Goal: Transaction & Acquisition: Download file/media

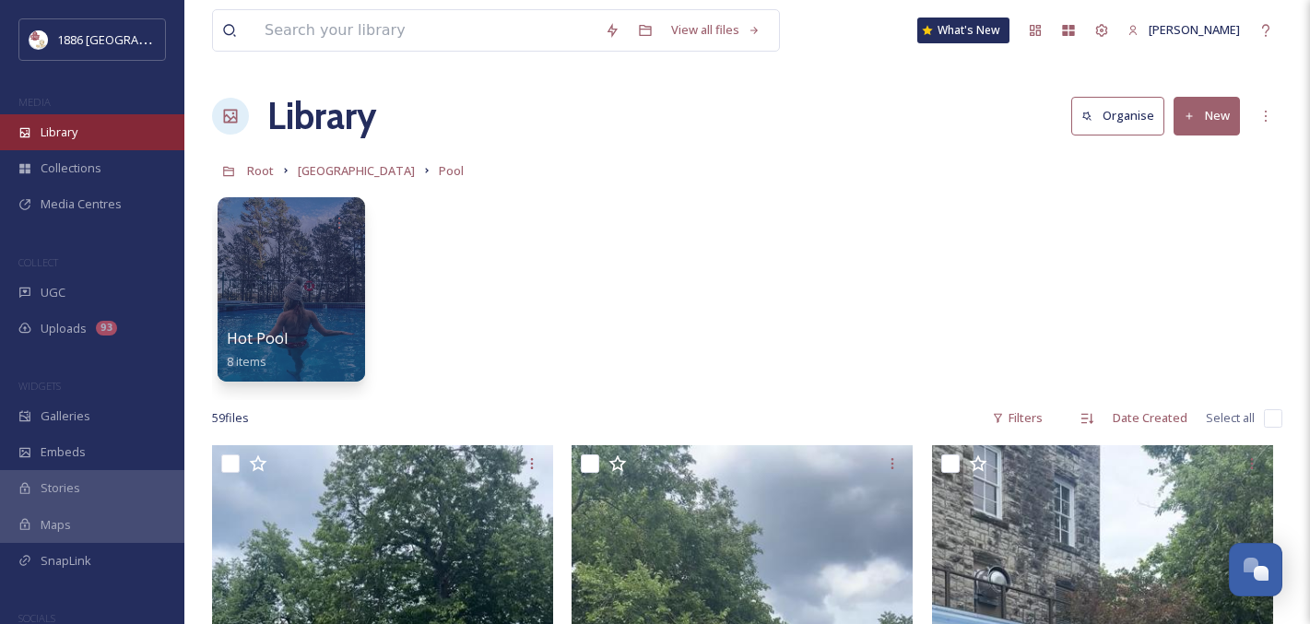
scroll to position [1624, 0]
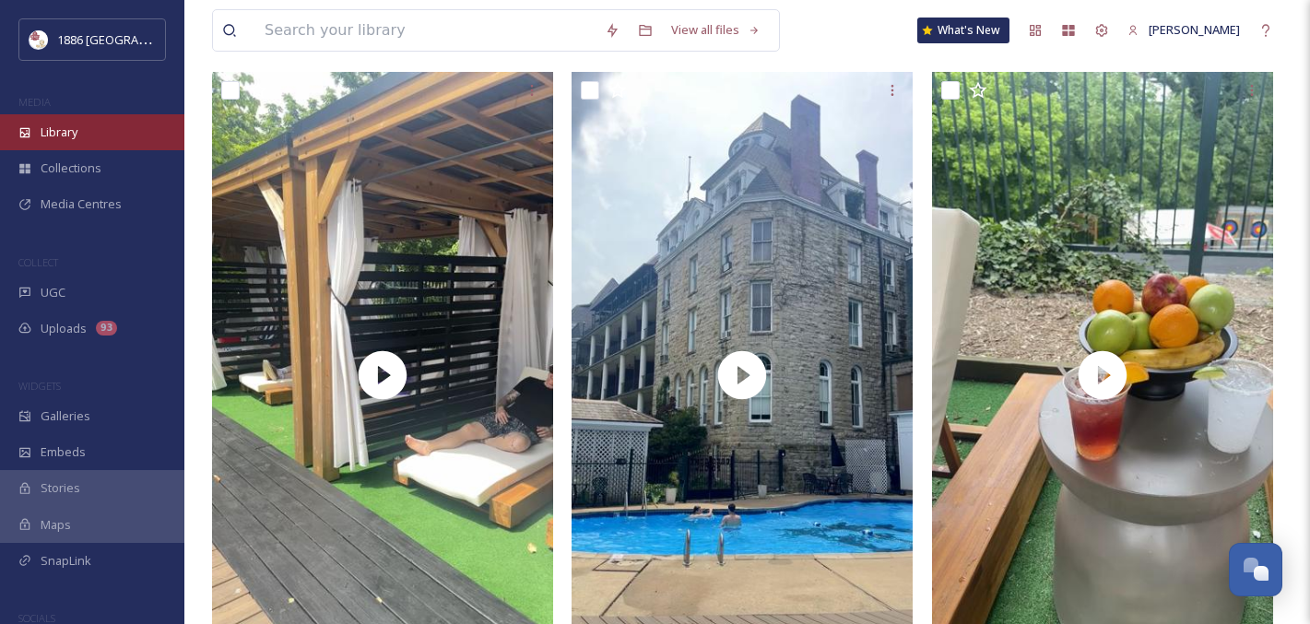
click at [98, 114] on div "Library" at bounding box center [92, 132] width 184 height 36
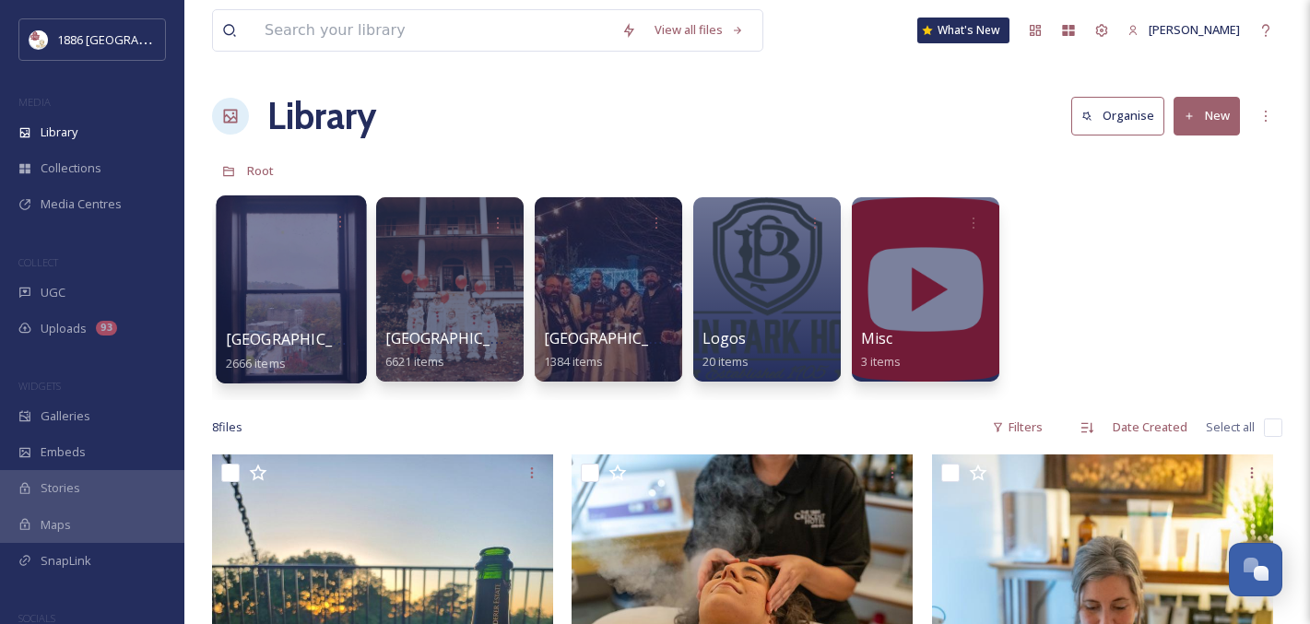
click at [328, 279] on div at bounding box center [291, 289] width 150 height 188
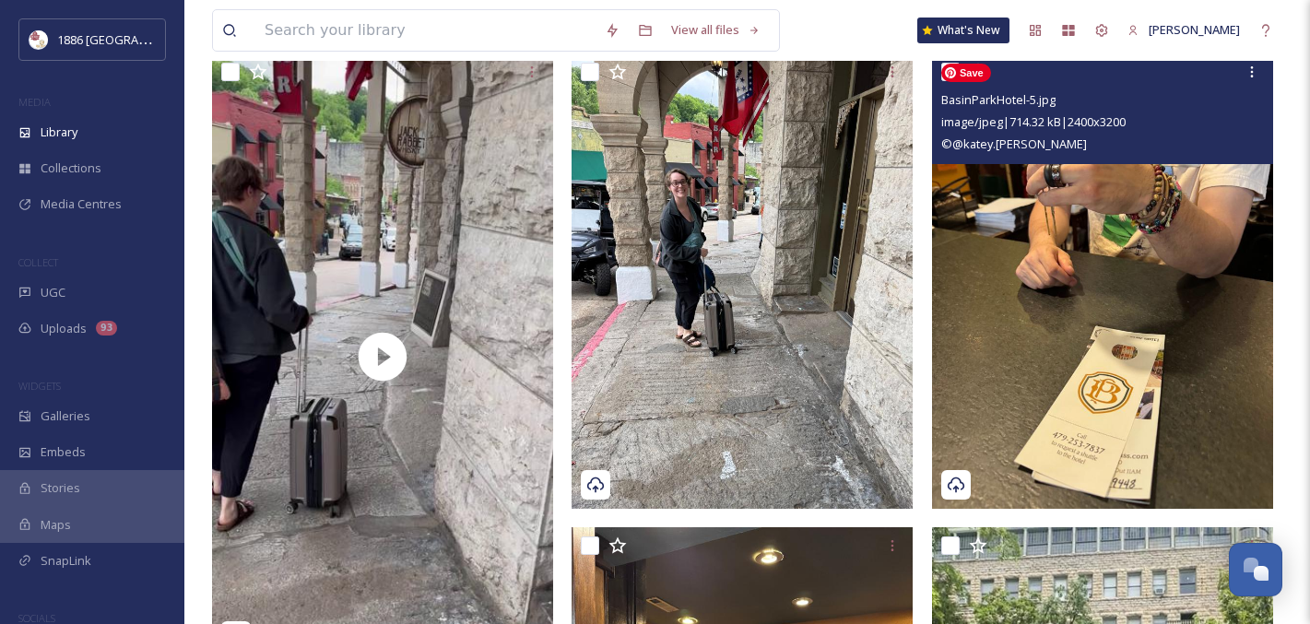
scroll to position [5119, 0]
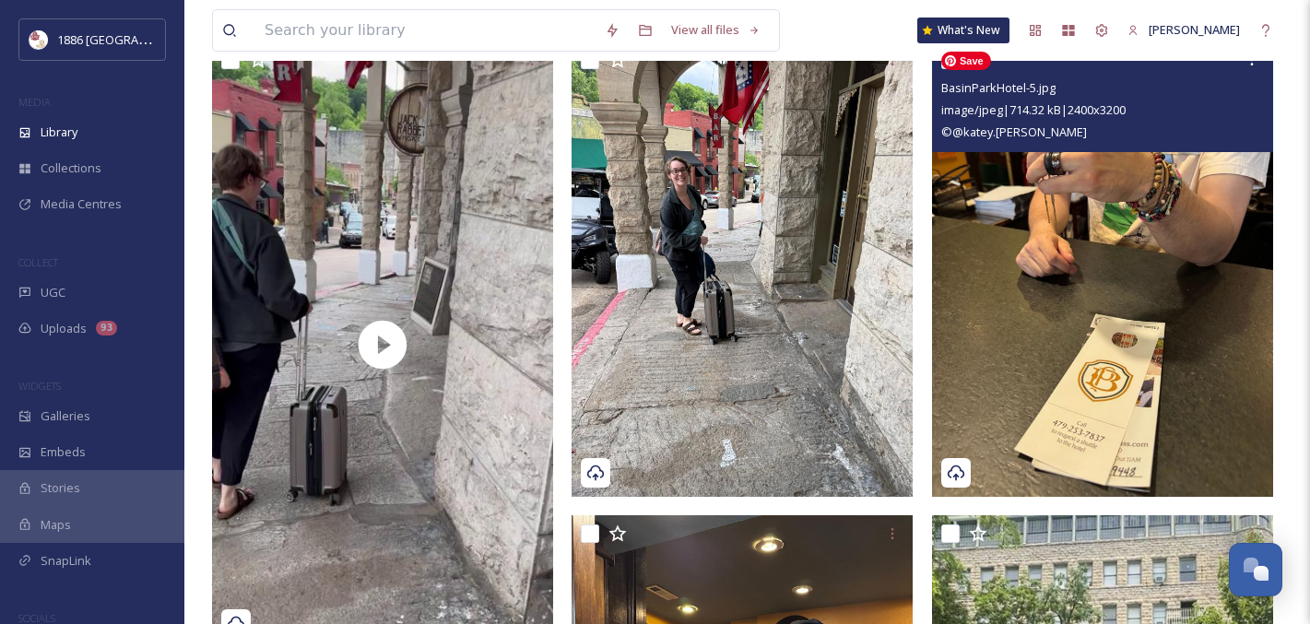
click at [1223, 345] on img at bounding box center [1102, 269] width 341 height 455
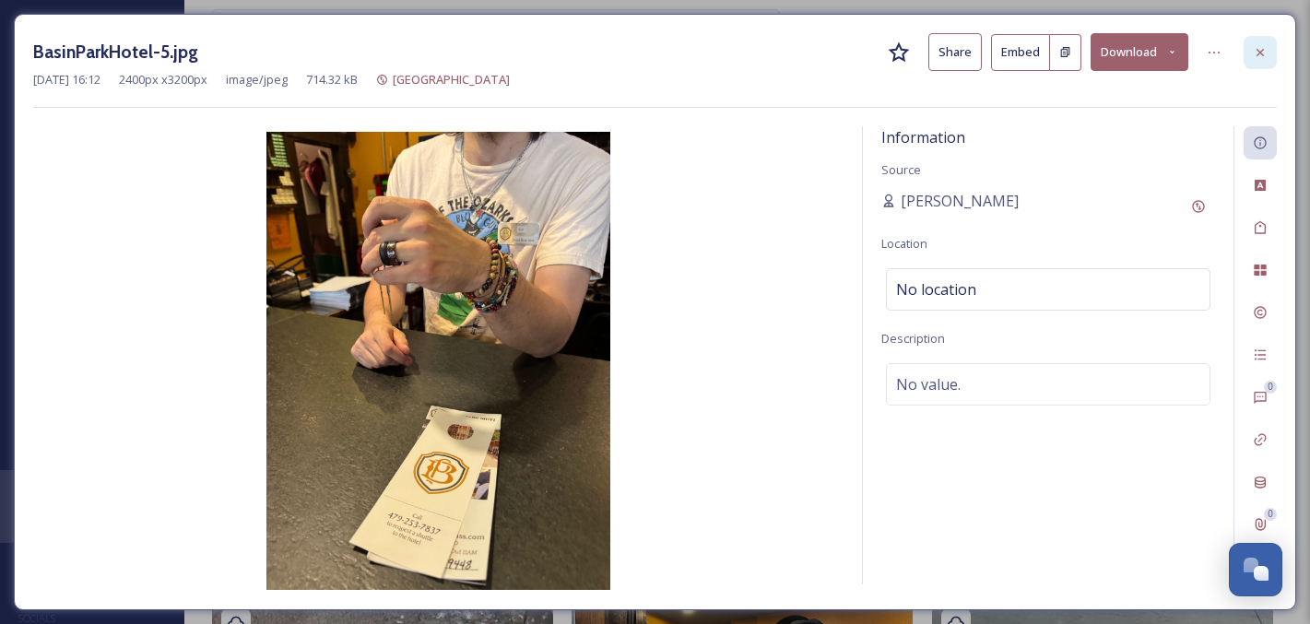
click at [1256, 53] on icon at bounding box center [1260, 52] width 15 height 15
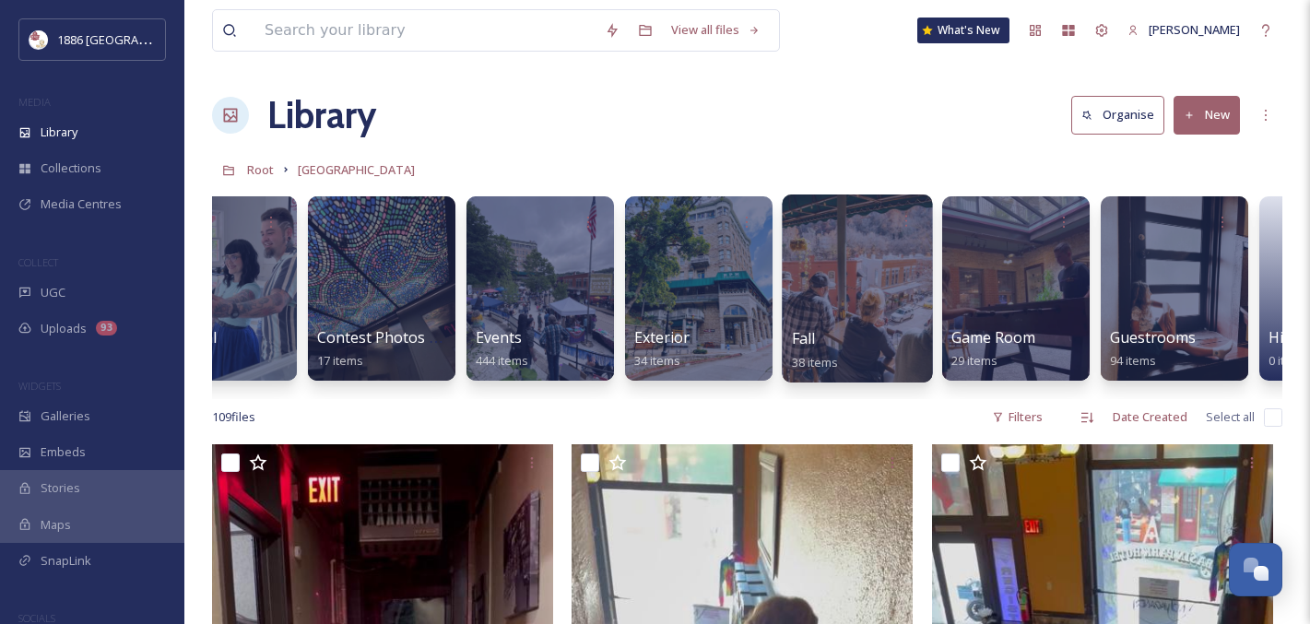
scroll to position [0, 559]
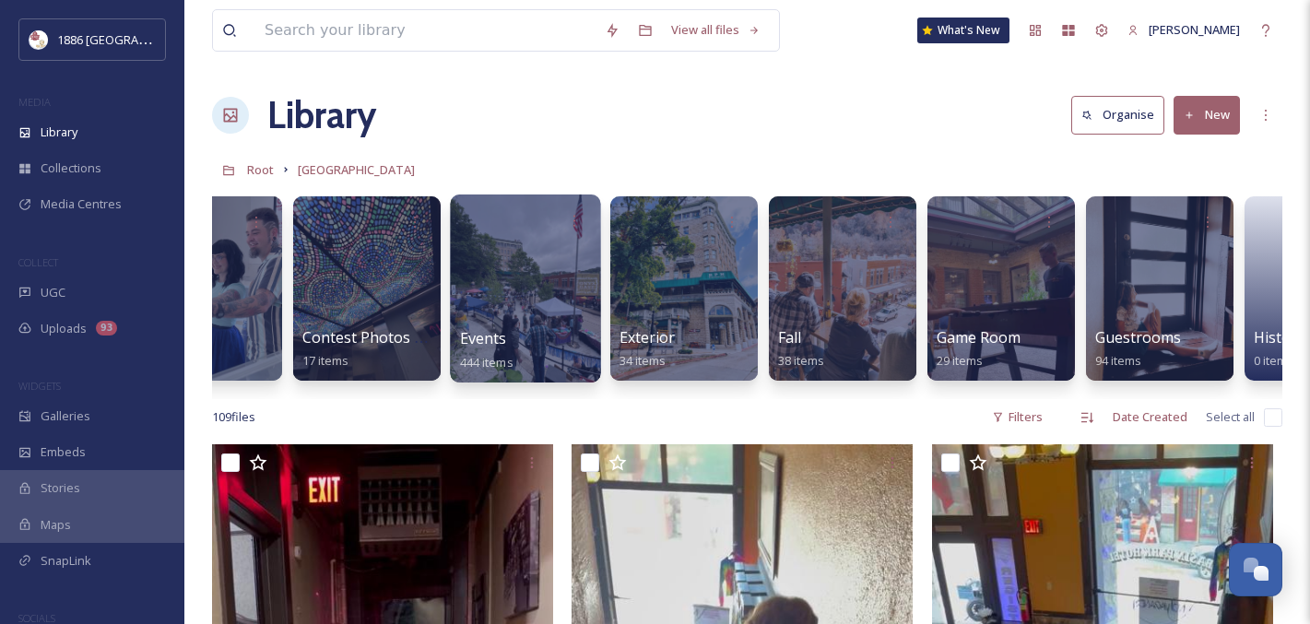
click at [554, 342] on div "Events 444 items" at bounding box center [526, 350] width 132 height 46
click at [514, 351] on div "Events 444 items" at bounding box center [526, 350] width 132 height 46
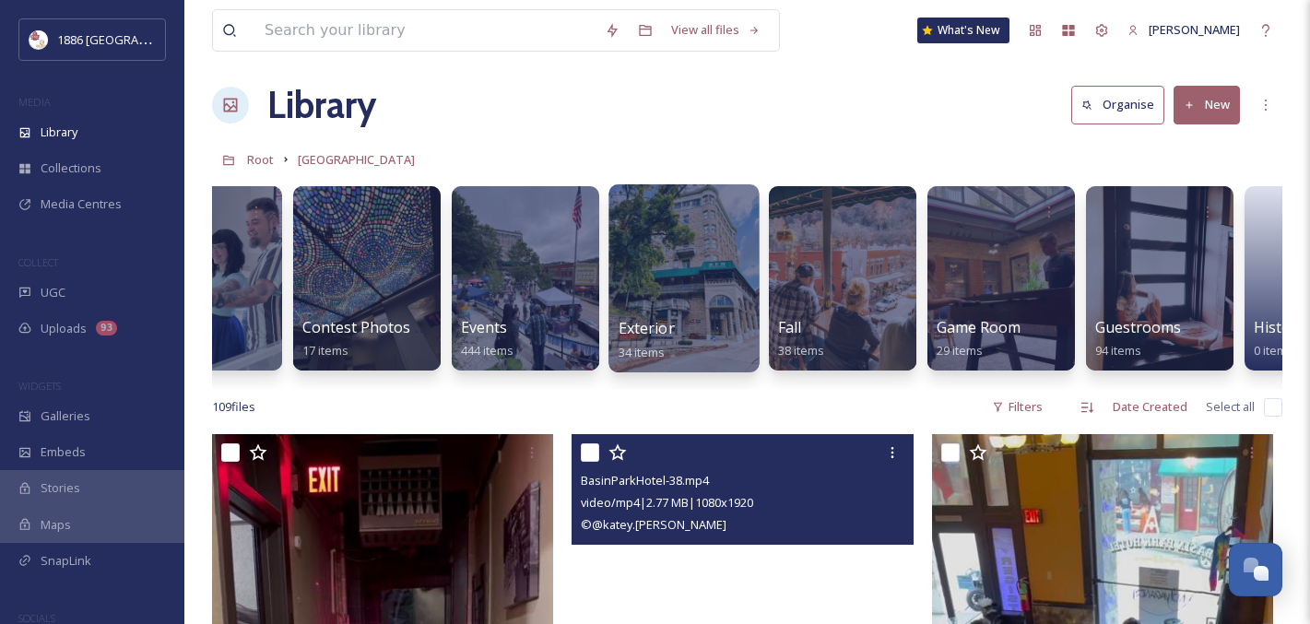
scroll to position [10, 0]
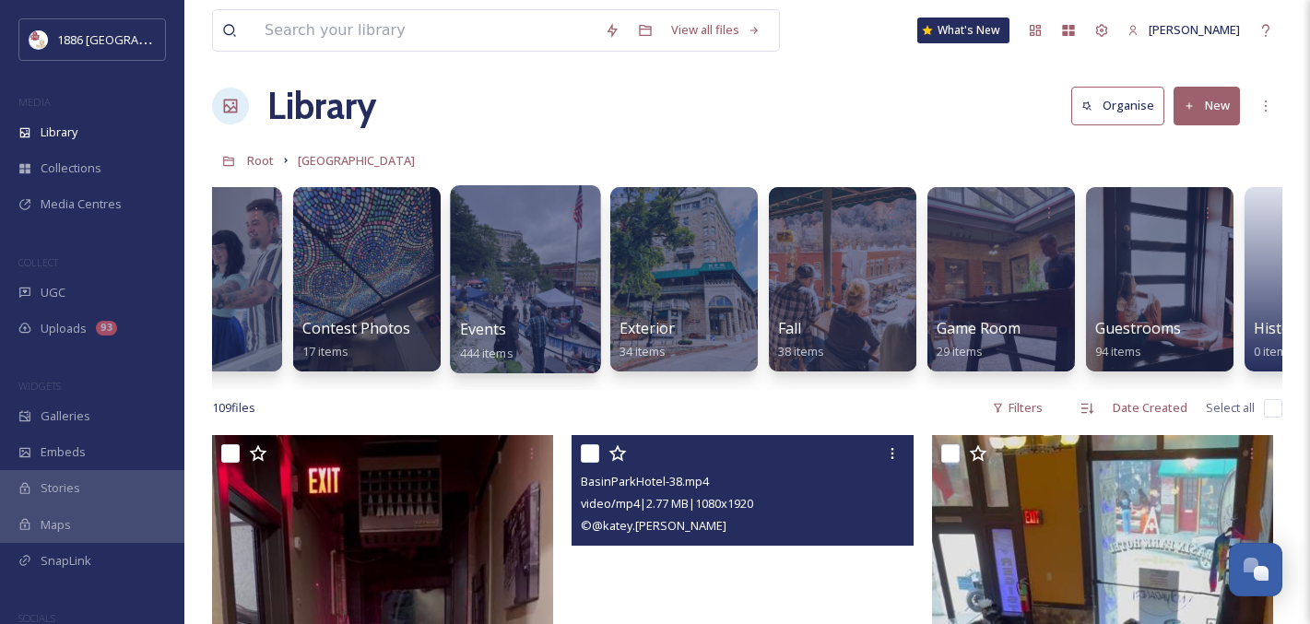
click at [502, 339] on div "Events 444 items" at bounding box center [526, 341] width 132 height 46
click at [491, 327] on span "Events" at bounding box center [483, 329] width 47 height 20
click at [491, 327] on div at bounding box center [525, 279] width 150 height 188
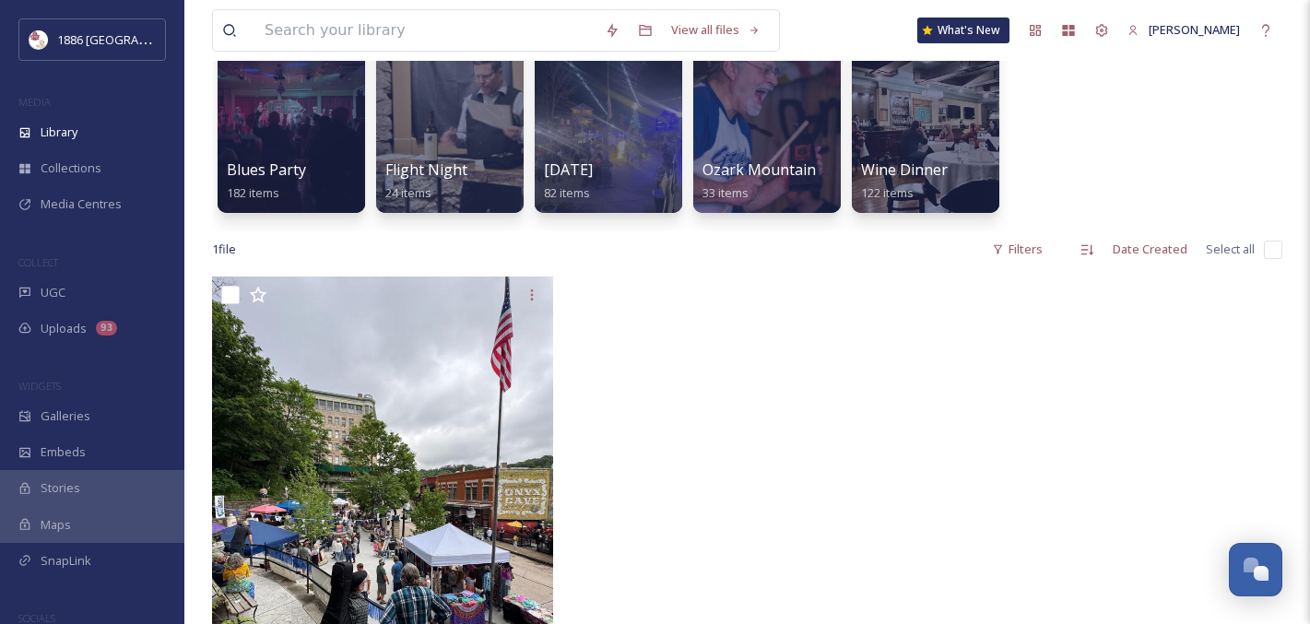
scroll to position [82, 0]
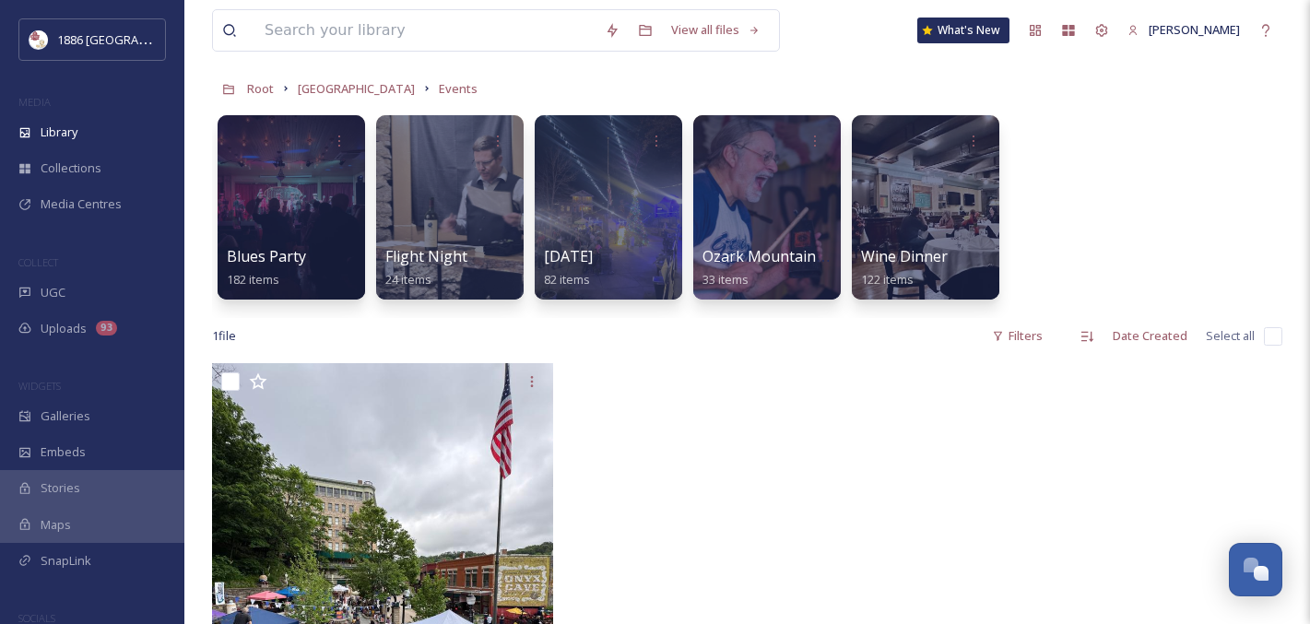
click at [347, 80] on link "[GEOGRAPHIC_DATA]" at bounding box center [356, 88] width 117 height 22
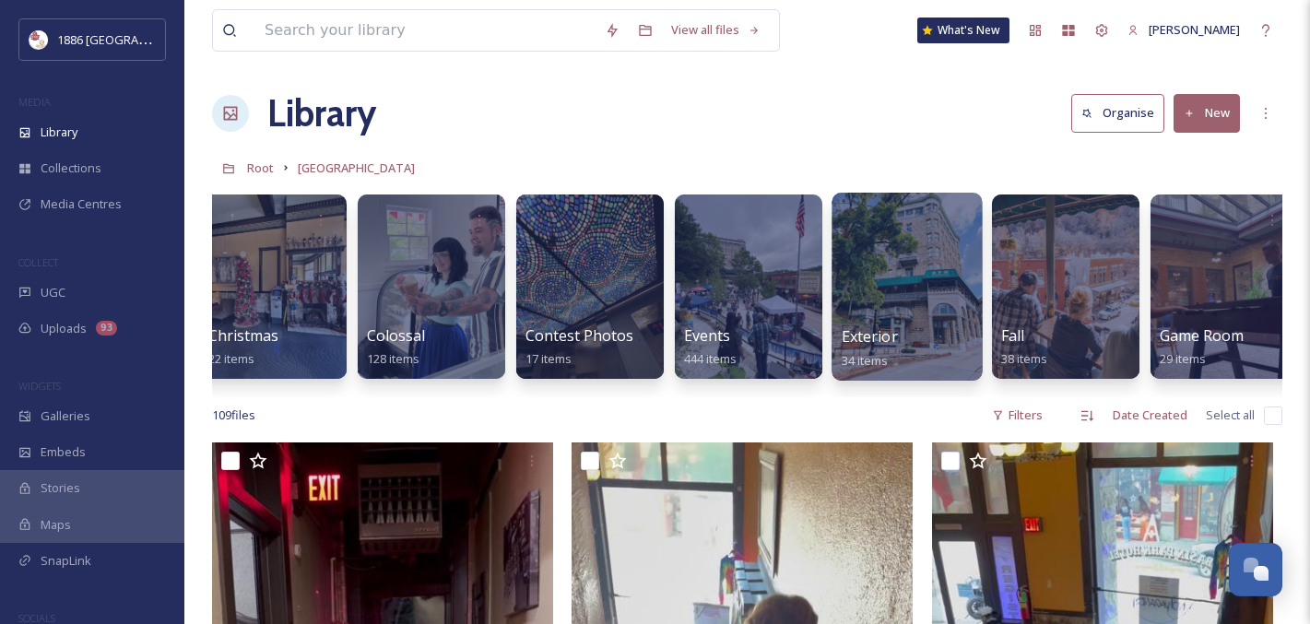
scroll to position [0, 337]
click at [893, 312] on div at bounding box center [906, 287] width 150 height 188
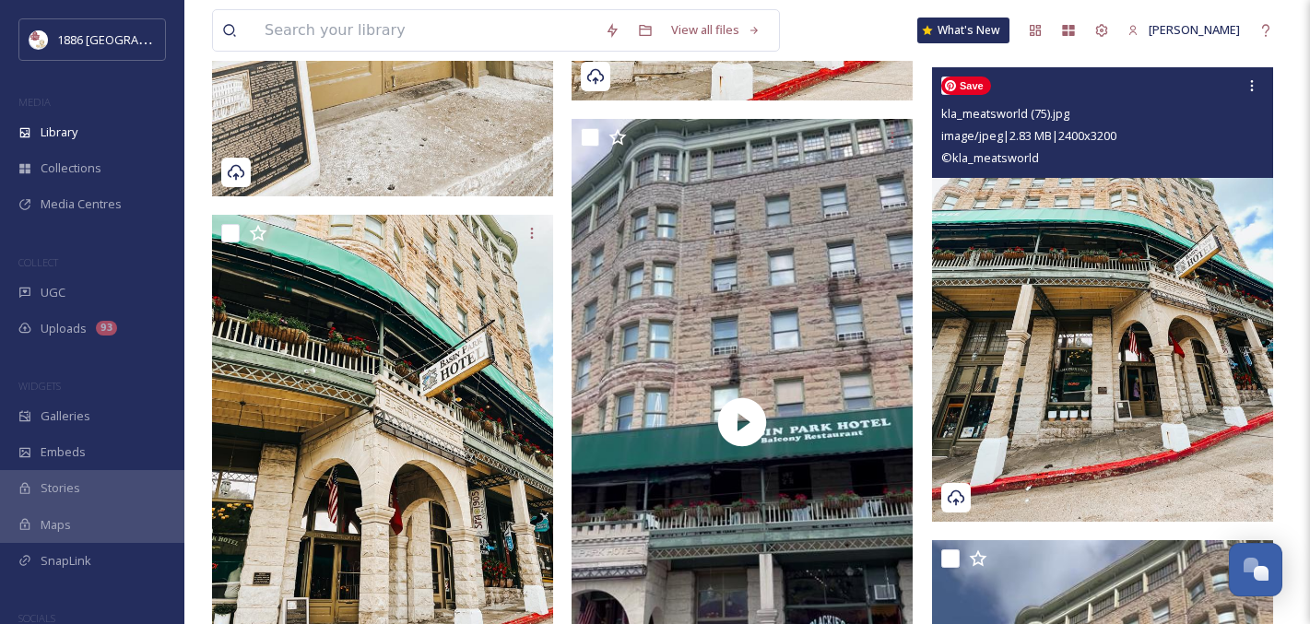
scroll to position [3406, 0]
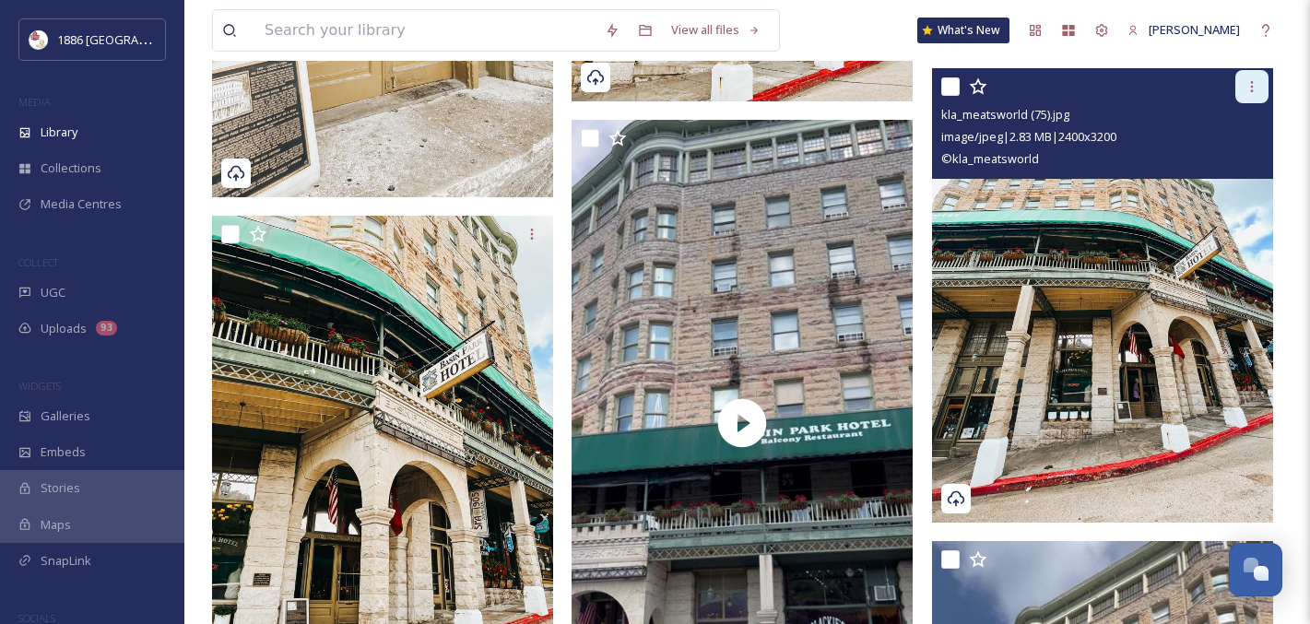
click at [1248, 76] on div at bounding box center [1252, 86] width 33 height 33
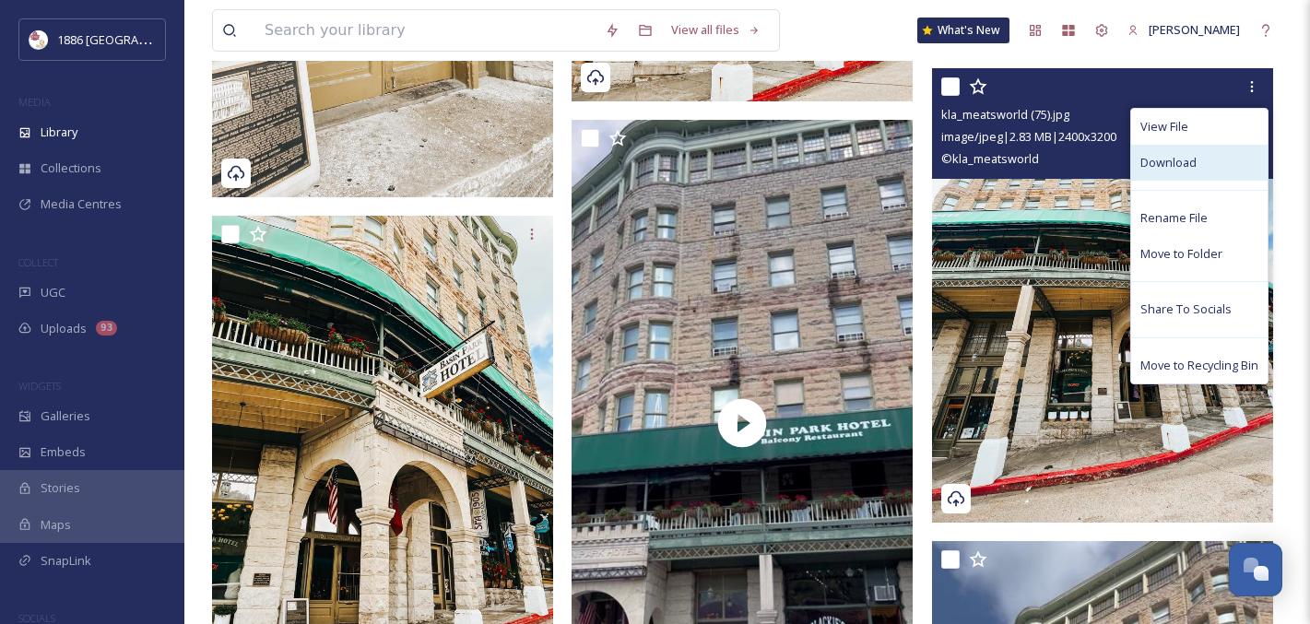
click at [1187, 169] on span "Download" at bounding box center [1169, 163] width 56 height 18
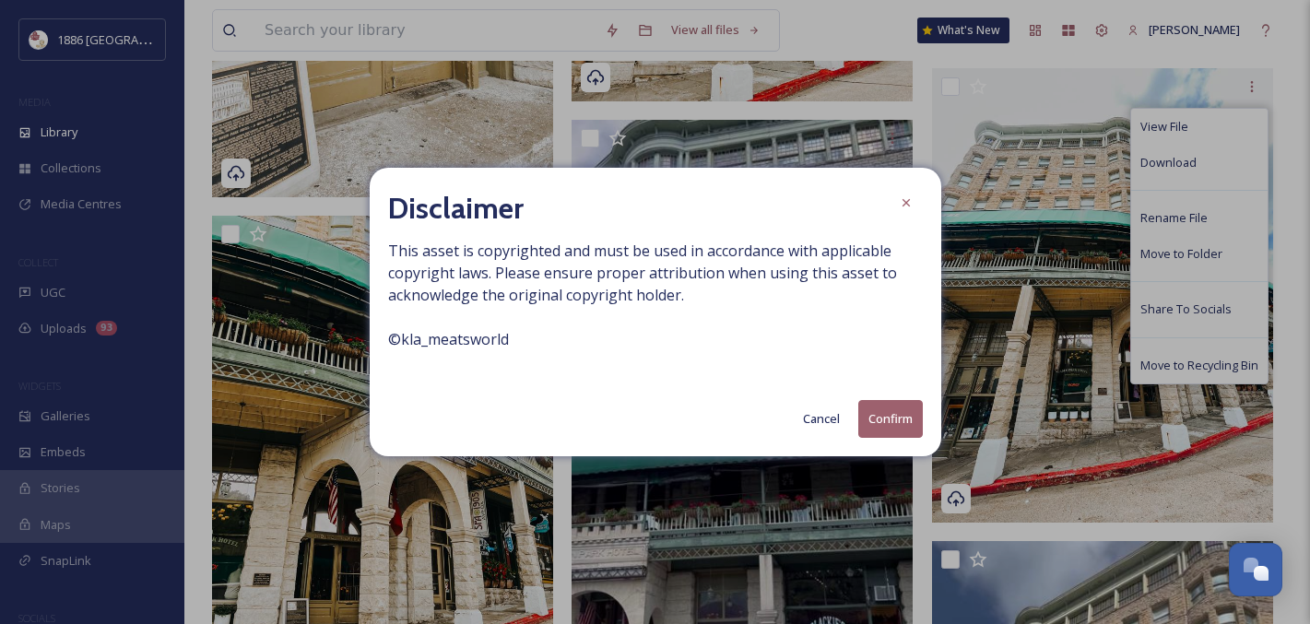
click at [882, 419] on button "Confirm" at bounding box center [890, 419] width 65 height 38
